Goal: Answer question/provide support

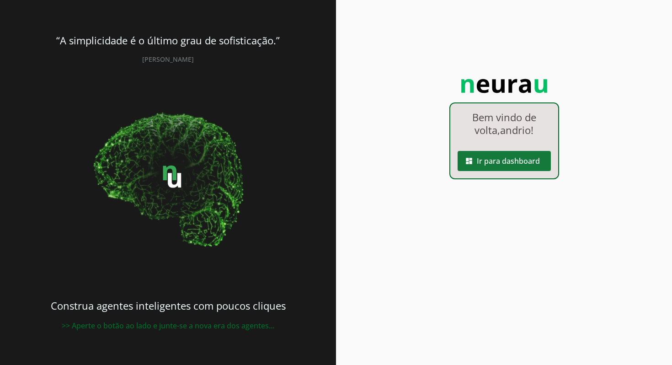
click at [516, 164] on span at bounding box center [504, 161] width 93 height 22
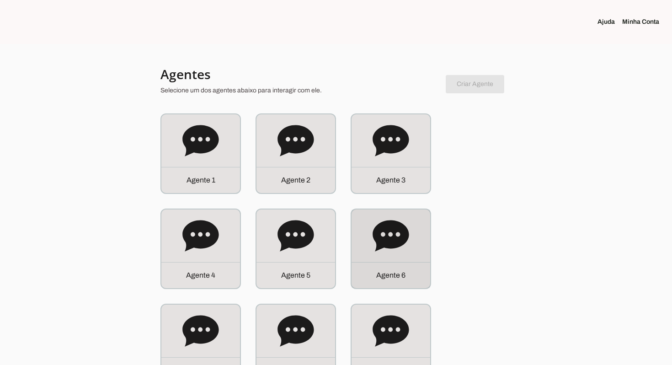
click at [387, 242] on icon at bounding box center [391, 235] width 36 height 31
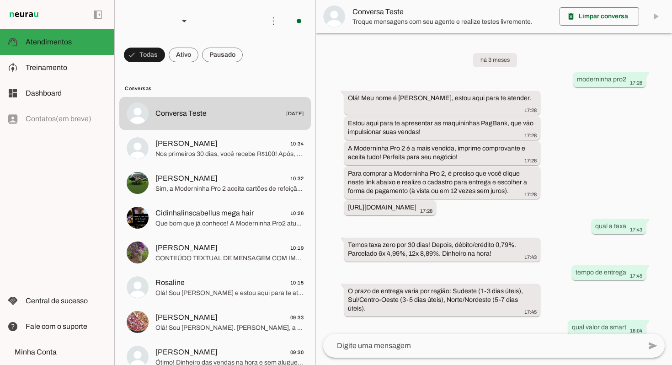
scroll to position [295, 0]
